Goal: Task Accomplishment & Management: Manage account settings

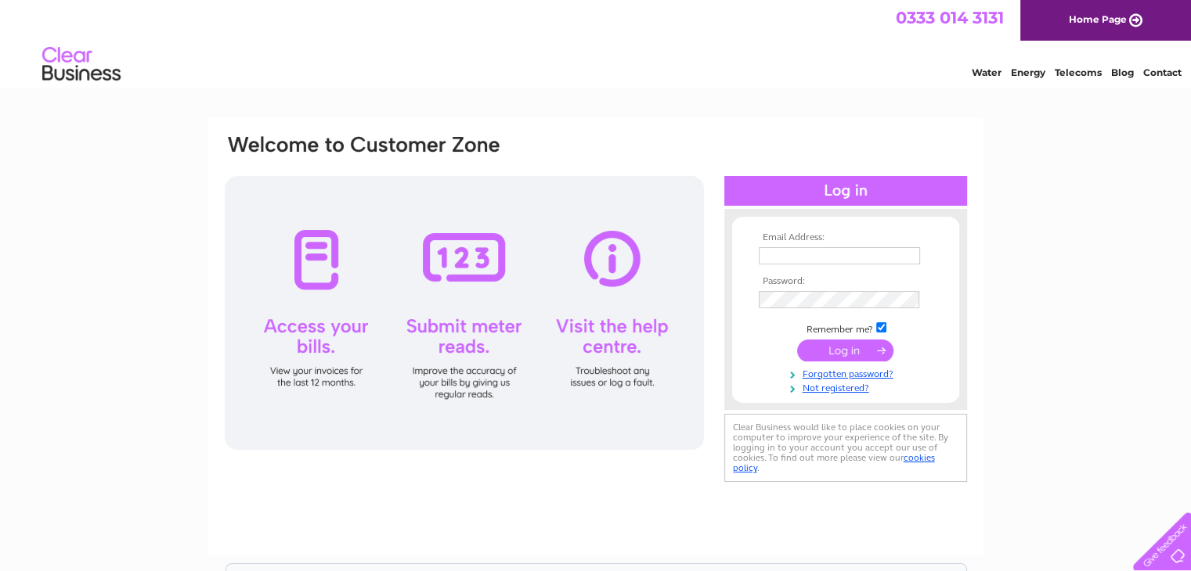
type input "[PERSON_NAME][EMAIL_ADDRESS][DOMAIN_NAME]"
click at [850, 348] on input "submit" at bounding box center [845, 351] width 96 height 22
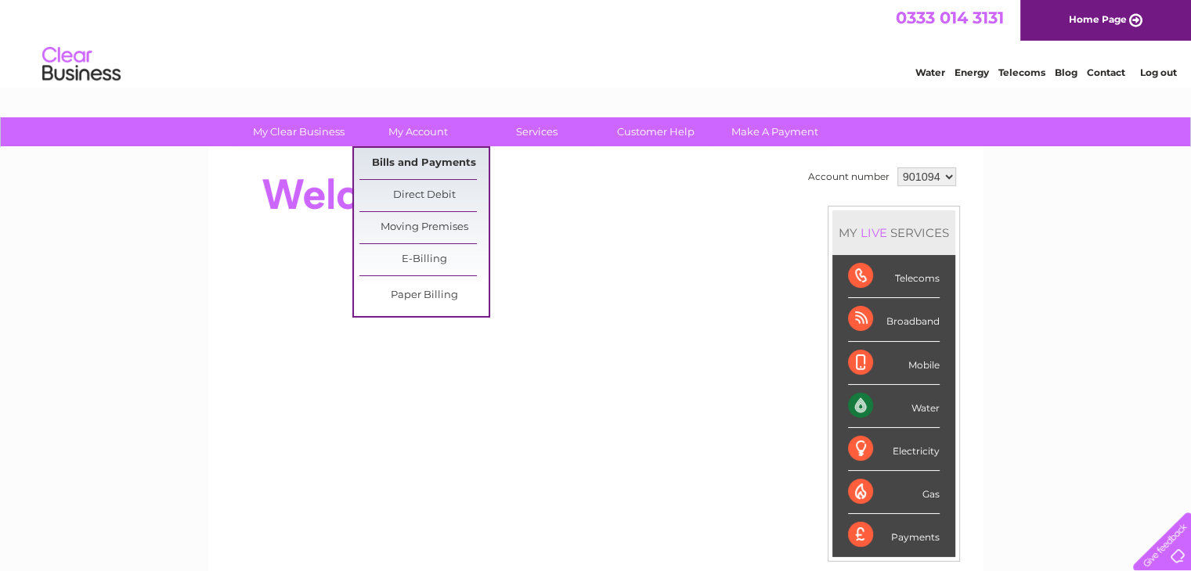
click at [425, 163] on link "Bills and Payments" at bounding box center [423, 163] width 129 height 31
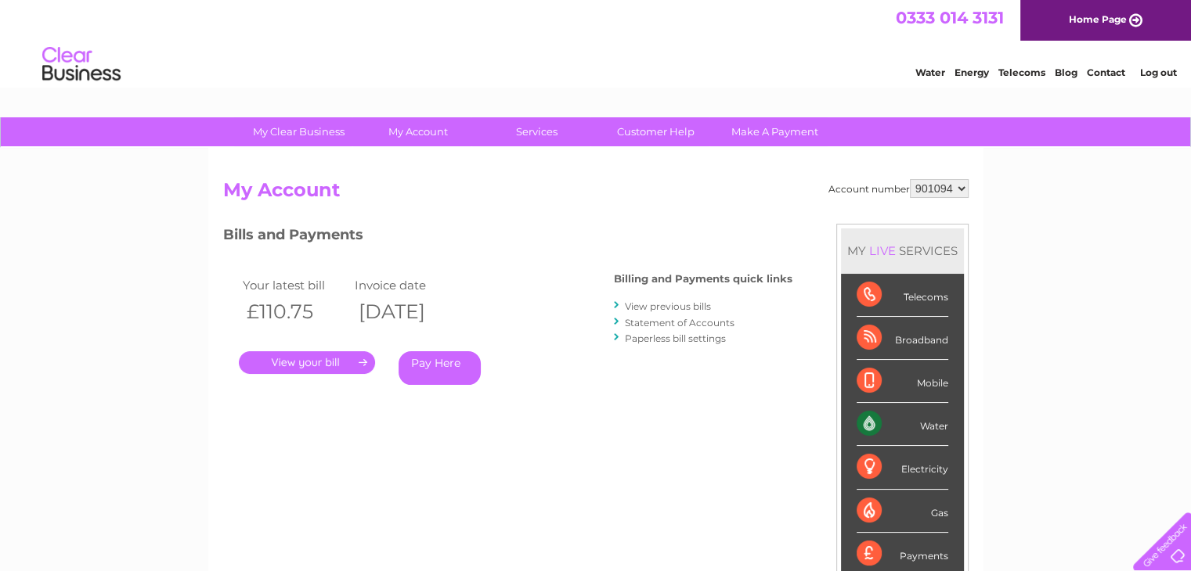
click at [317, 355] on link "." at bounding box center [307, 362] width 136 height 23
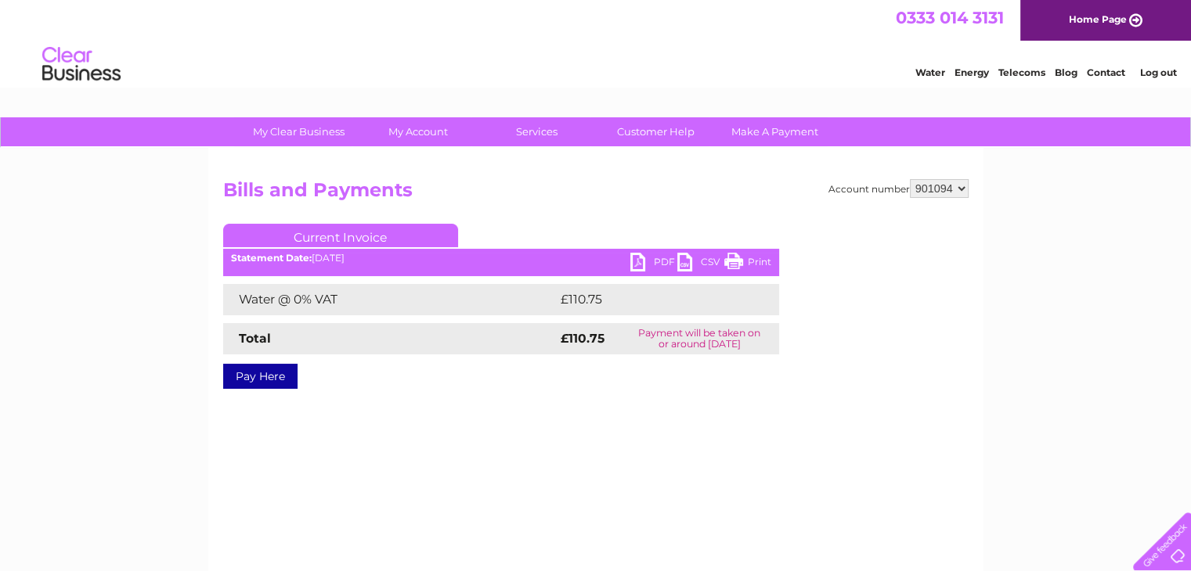
click at [639, 261] on link "PDF" at bounding box center [653, 264] width 47 height 23
